Goal: Navigation & Orientation: Find specific page/section

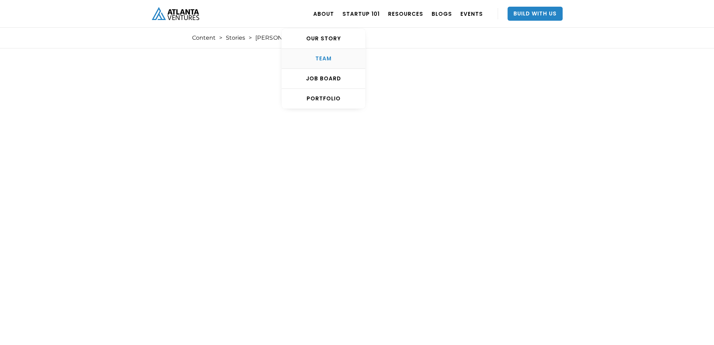
click at [338, 54] on link "TEAM" at bounding box center [324, 59] width 84 height 20
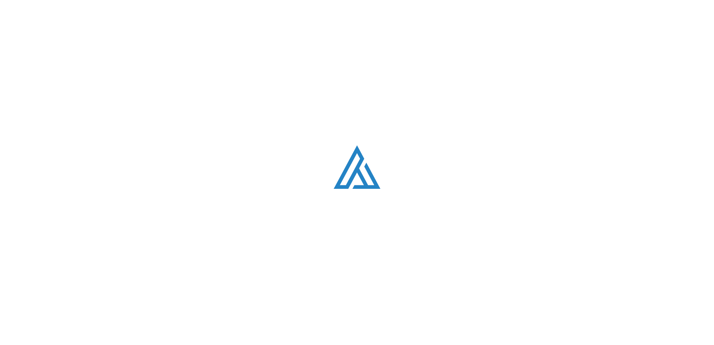
scroll to position [891, 0]
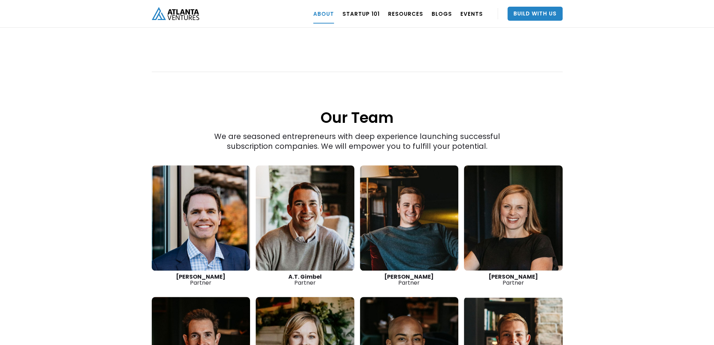
click at [194, 229] on link at bounding box center [201, 217] width 99 height 105
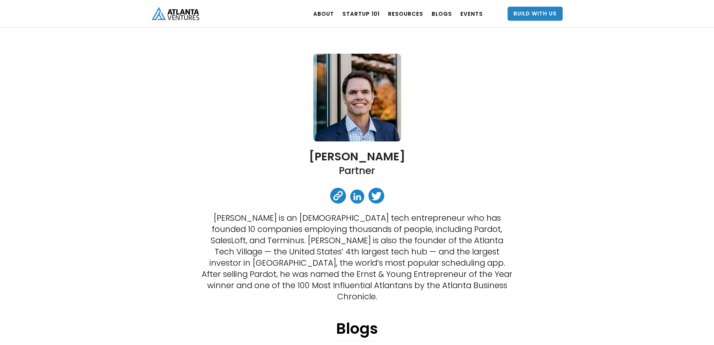
scroll to position [35, 0]
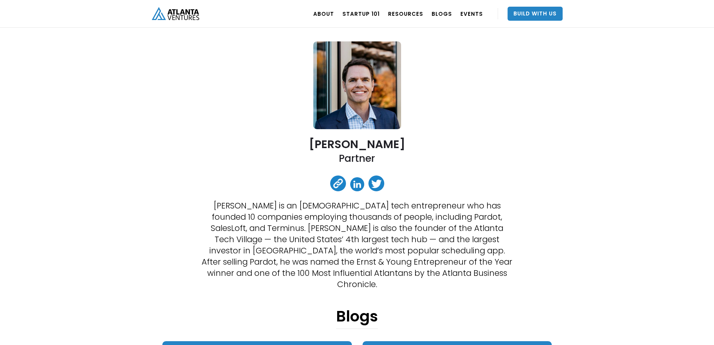
click at [357, 184] on link at bounding box center [357, 184] width 14 height 14
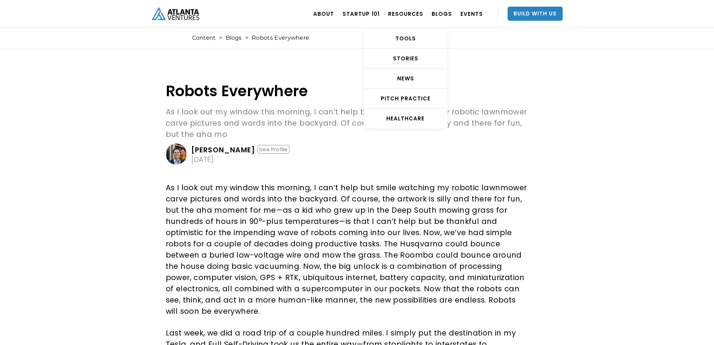
click at [372, 19] on div "TOOLS STORIES NEWS Pitch Practice HEALTHCARE" at bounding box center [405, 73] width 84 height 111
click at [370, 17] on link "Startup 101" at bounding box center [360, 14] width 37 height 20
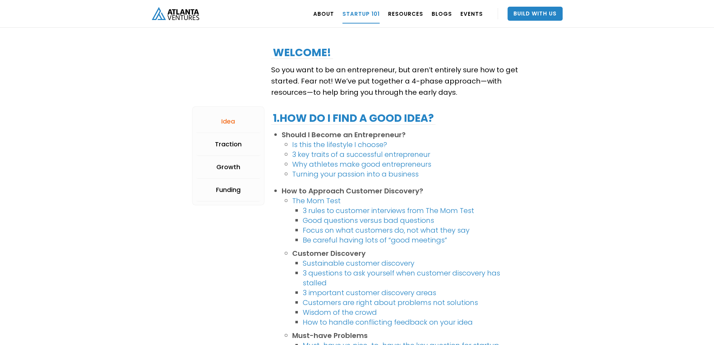
scroll to position [105, 0]
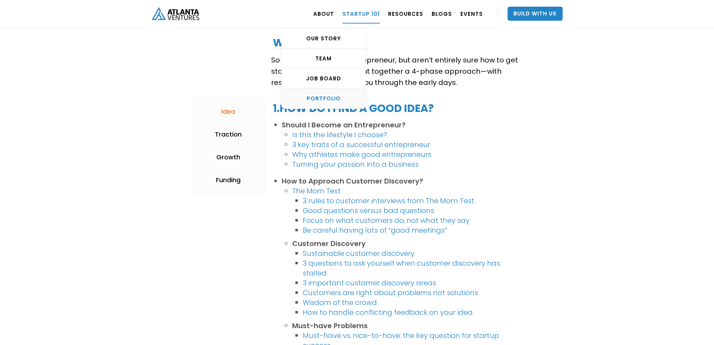
click at [337, 92] on link "PORTFOLIO" at bounding box center [324, 99] width 84 height 20
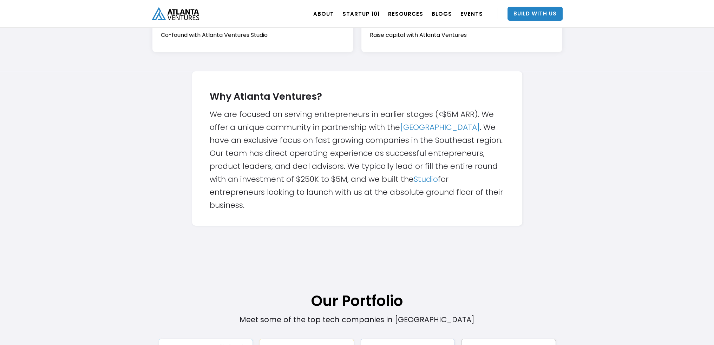
scroll to position [211, 0]
